Goal: Task Accomplishment & Management: Use online tool/utility

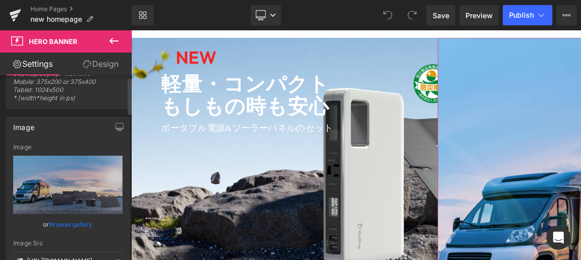
scroll to position [138, 0]
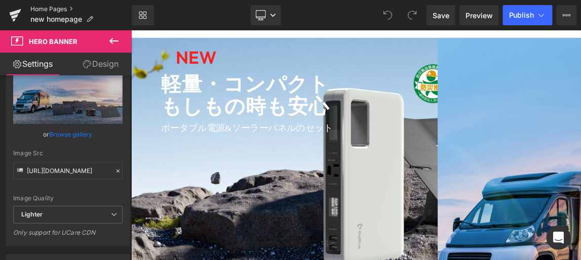
click at [50, 8] on link "Home Pages" at bounding box center [80, 9] width 101 height 8
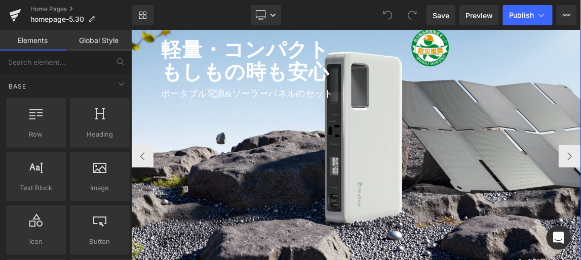
scroll to position [92, 0]
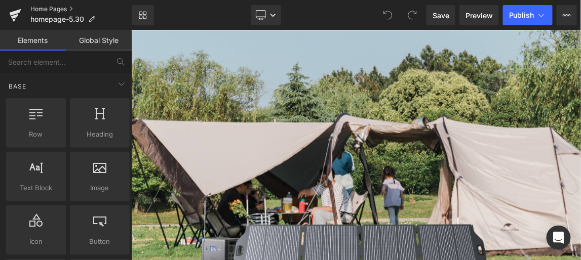
click at [42, 8] on link "Home Pages" at bounding box center [80, 9] width 101 height 8
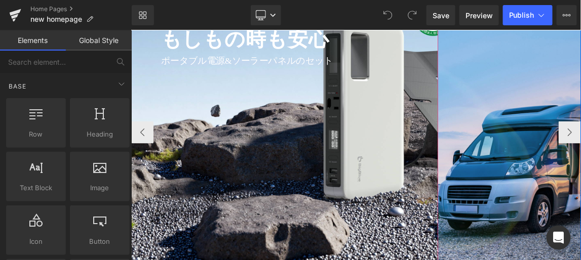
scroll to position [138, 0]
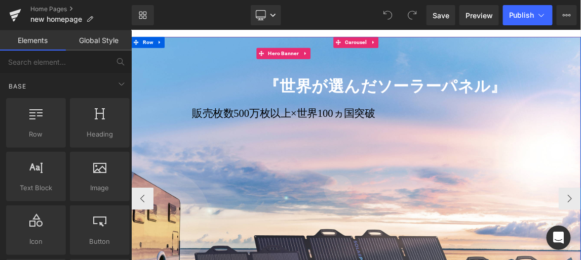
scroll to position [46, 0]
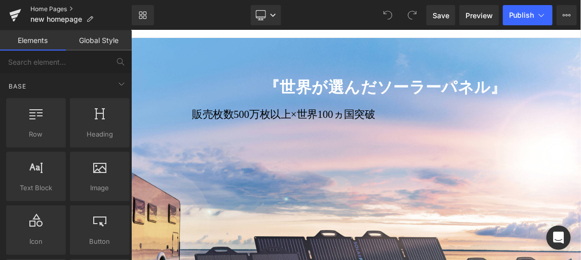
click at [51, 8] on link "Home Pages" at bounding box center [80, 9] width 101 height 8
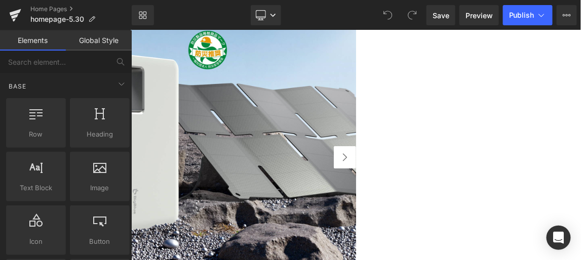
scroll to position [92, 0]
click at [437, 201] on button "›" at bounding box center [422, 202] width 30 height 30
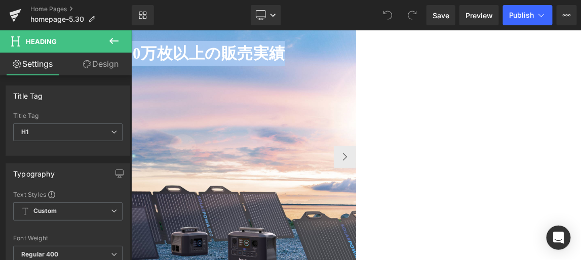
drag, startPoint x: 221, startPoint y: 59, endPoint x: 730, endPoint y: 63, distance: 508.8
click at [340, 63] on strong "創業以来、ソーラーパネルは500万枚以上の販売実績" at bounding box center [82, 61] width 516 height 23
click at [340, 59] on strong "創業以来、ソーラーパネルは500万枚以上の販売実績" at bounding box center [82, 61] width 516 height 23
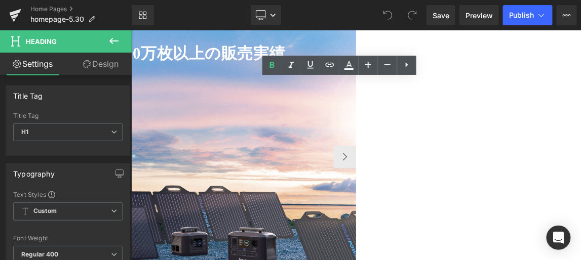
scroll to position [0, 1]
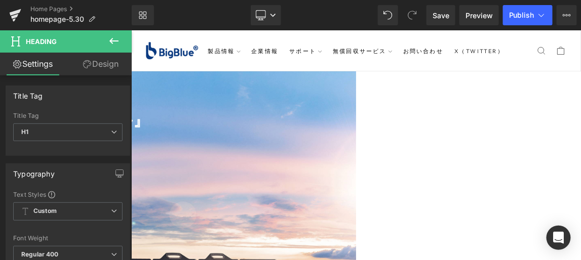
click at [105, 64] on link "Design" at bounding box center [101, 64] width 66 height 23
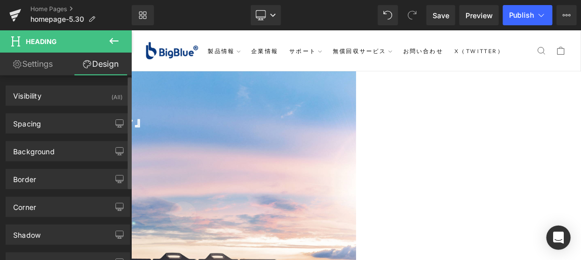
type input "0"
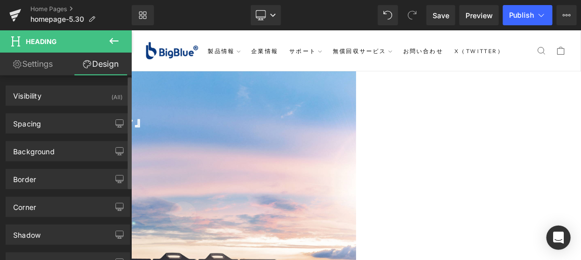
type input "0"
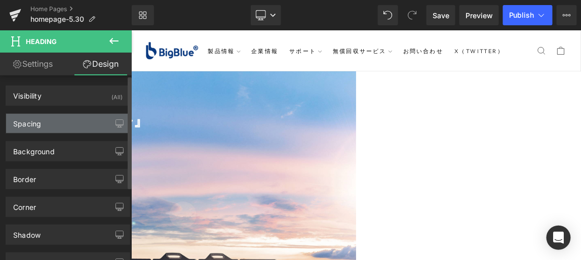
click at [100, 122] on div "Spacing" at bounding box center [68, 123] width 124 height 19
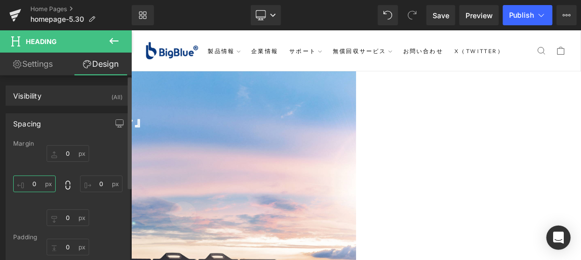
click at [37, 183] on input "0" at bounding box center [34, 184] width 43 height 17
type input "-70"
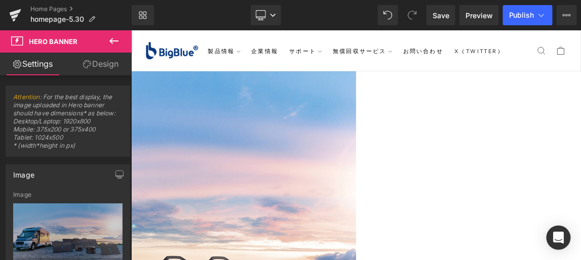
scroll to position [0, 0]
click at [56, 8] on link "Home Pages" at bounding box center [80, 9] width 101 height 8
